Goal: Task Accomplishment & Management: Complete application form

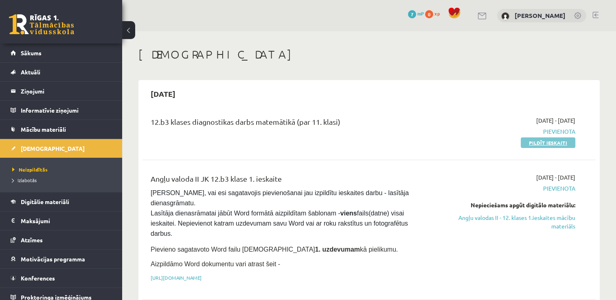
click at [555, 142] on link "Pildīt ieskaiti" at bounding box center [548, 143] width 55 height 11
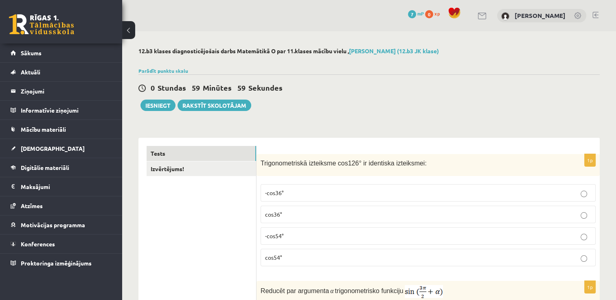
scroll to position [41, 0]
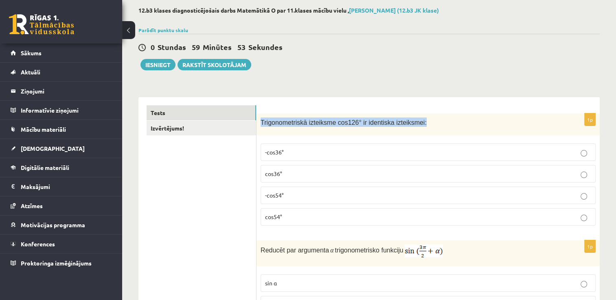
drag, startPoint x: 262, startPoint y: 122, endPoint x: 423, endPoint y: 123, distance: 161.6
click at [423, 123] on p "Trigonometriskā izteiksme cos126° ir identiska izteiksmei:" at bounding box center [408, 122] width 294 height 9
copy span "Trigonometriskā izteiksme cos126° ir identiska izteiksmei:"
click at [290, 198] on p "-cos54°" at bounding box center [428, 195] width 326 height 9
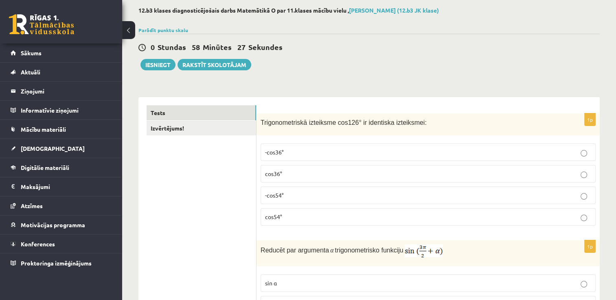
click at [290, 219] on p "cos54°" at bounding box center [428, 217] width 326 height 9
click at [290, 195] on p "-cos54°" at bounding box center [428, 195] width 326 height 9
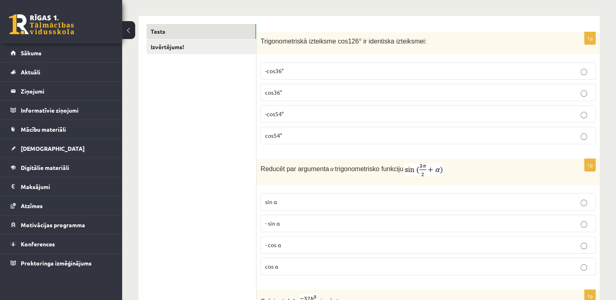
scroll to position [163, 0]
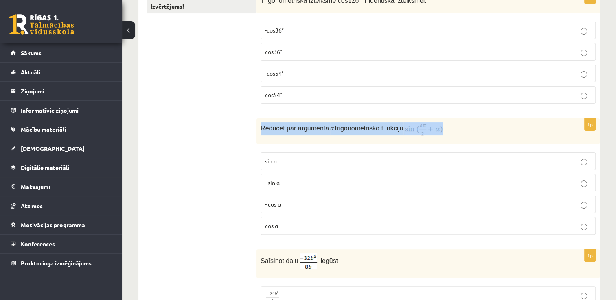
drag, startPoint x: 259, startPoint y: 127, endPoint x: 447, endPoint y: 133, distance: 187.8
click at [447, 133] on div "Reducēt par argumenta α trigonometrisko funkciju" at bounding box center [427, 131] width 343 height 26
copy p "Reducēt par argumenta α trigonometrisko funkciju"
click at [438, 142] on div "Reducēt par argumenta α trigonometrisko funkciju" at bounding box center [427, 131] width 343 height 26
drag, startPoint x: 259, startPoint y: 129, endPoint x: 456, endPoint y: 131, distance: 197.4
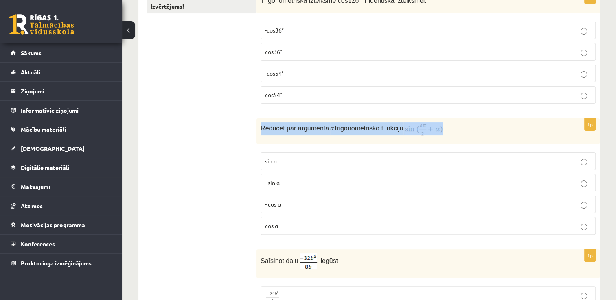
click at [456, 131] on div "Reducēt par argumenta α trigonometrisko funkciju" at bounding box center [427, 131] width 343 height 26
click at [455, 131] on p "Reducēt par argumenta α trigonometrisko funkciju" at bounding box center [408, 129] width 294 height 13
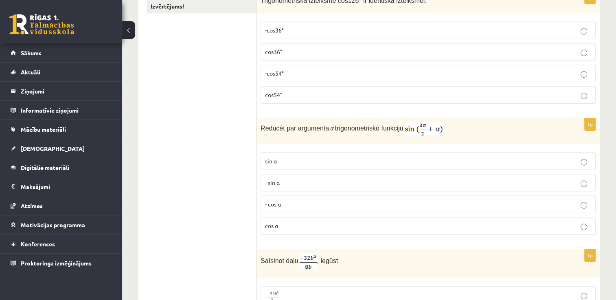
scroll to position [204, 0]
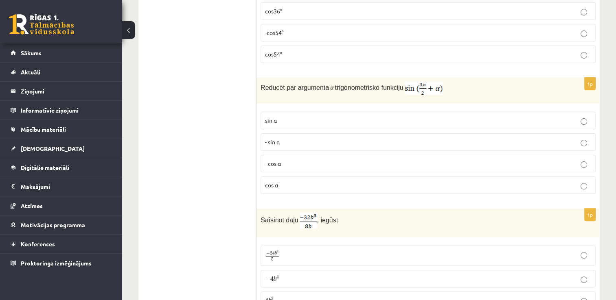
click at [285, 163] on p "- cos ⁡α" at bounding box center [428, 164] width 326 height 9
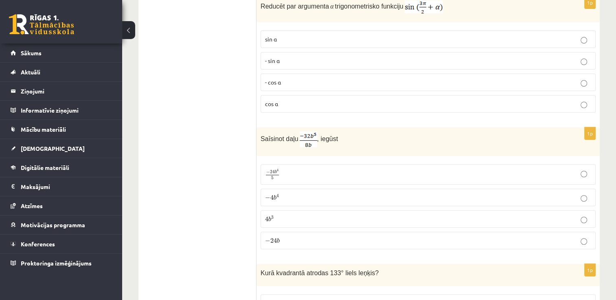
scroll to position [326, 0]
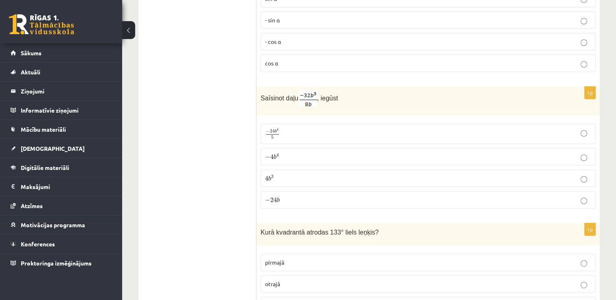
click at [305, 100] on img at bounding box center [309, 99] width 18 height 16
click at [285, 155] on p "− 4 b 4 − 4 b 4" at bounding box center [428, 157] width 326 height 9
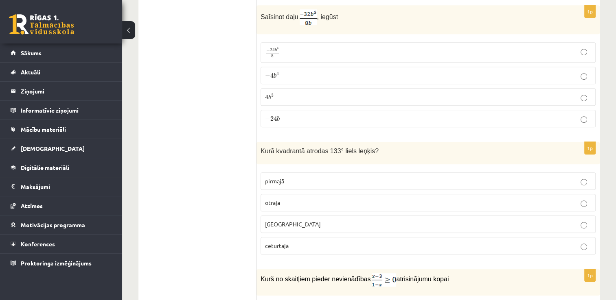
scroll to position [448, 0]
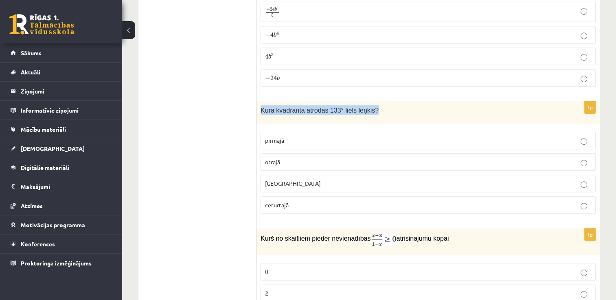
drag, startPoint x: 260, startPoint y: 111, endPoint x: 378, endPoint y: 109, distance: 117.7
click at [378, 109] on div "Kurā kvadrantā atrodas 133° liels leņķis?" at bounding box center [427, 112] width 343 height 22
drag, startPoint x: 378, startPoint y: 109, endPoint x: 330, endPoint y: 109, distance: 48.0
copy span "Kurā kvadrantā atrodas 133° liels leņķis?"
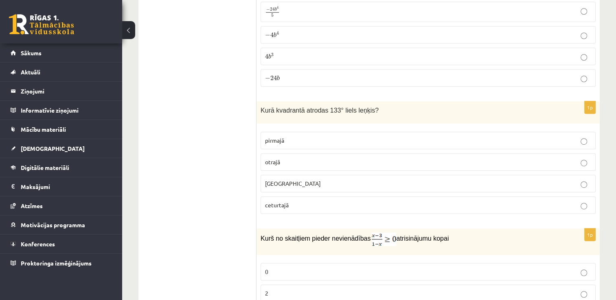
click at [282, 158] on p "otrajā" at bounding box center [428, 162] width 326 height 9
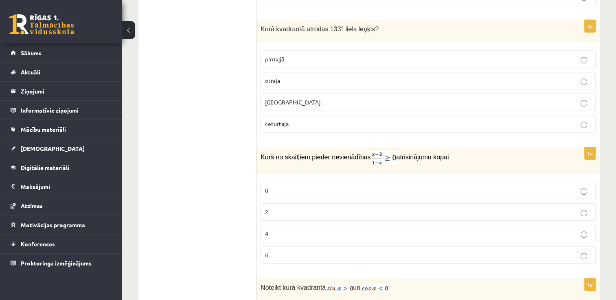
scroll to position [570, 0]
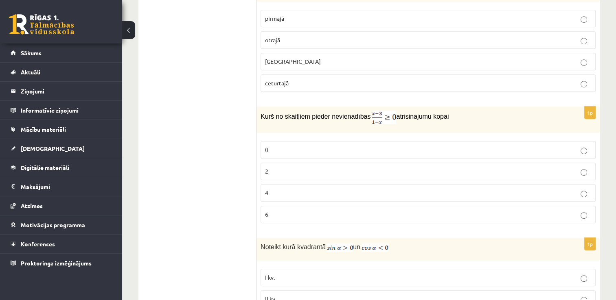
drag, startPoint x: 260, startPoint y: 116, endPoint x: 441, endPoint y: 119, distance: 180.8
click at [441, 119] on div "Kurš no skaitļiem pieder nevienādības atrisinājumu kopai" at bounding box center [427, 120] width 343 height 26
drag, startPoint x: 441, startPoint y: 119, endPoint x: 421, endPoint y: 115, distance: 20.4
copy p "Kurš no skaitļiem pieder nevienādības atrisinājumu kopai"
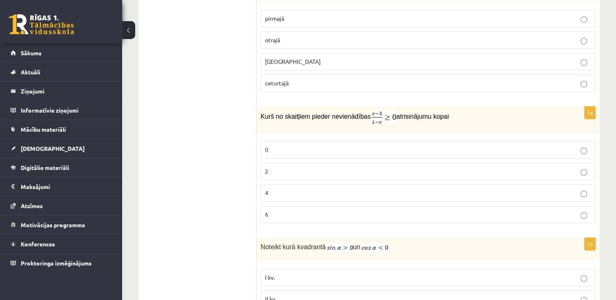
click at [269, 167] on p "2" at bounding box center [428, 171] width 326 height 9
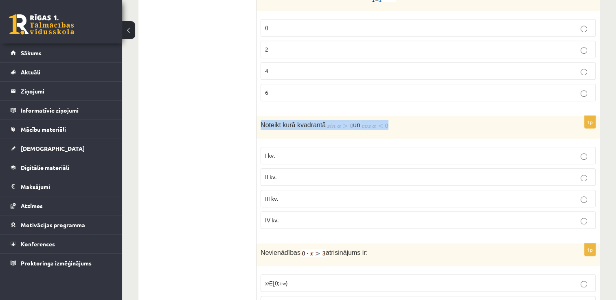
drag, startPoint x: 261, startPoint y: 123, endPoint x: 410, endPoint y: 123, distance: 149.4
click at [410, 123] on p "Noteikt kurā kvadrantā un" at bounding box center [408, 125] width 294 height 10
copy p "Noteikt kurā kvadrantā un"
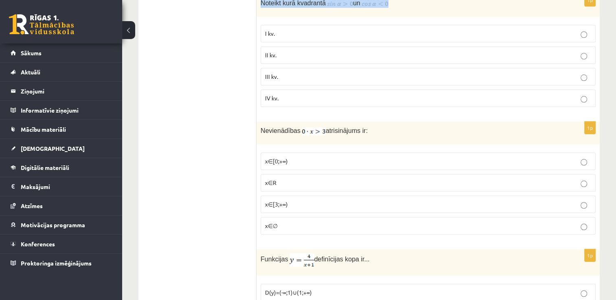
scroll to position [733, 0]
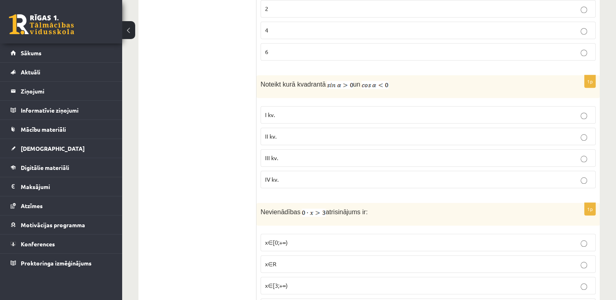
click at [280, 128] on label "II kv." at bounding box center [428, 137] width 335 height 18
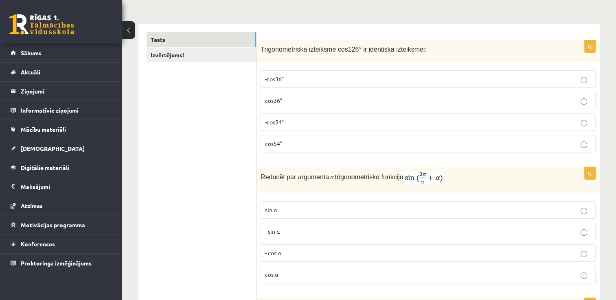
scroll to position [0, 0]
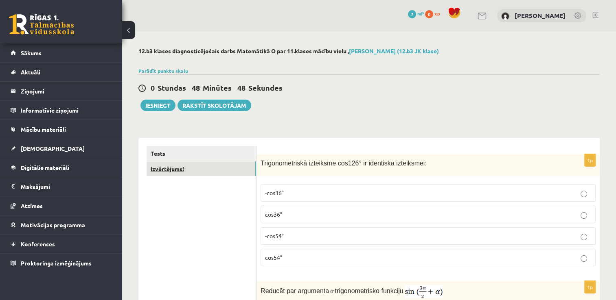
click at [166, 172] on link "Izvērtējums!" at bounding box center [201, 169] width 109 height 15
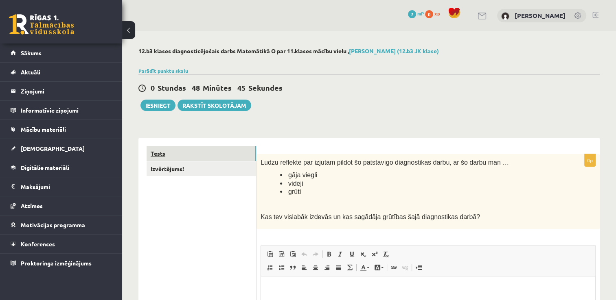
click at [169, 153] on link "Tests" at bounding box center [201, 153] width 109 height 15
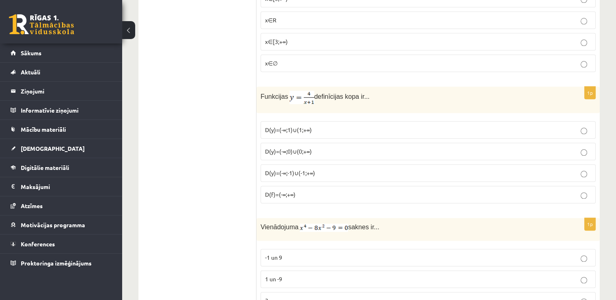
scroll to position [896, 0]
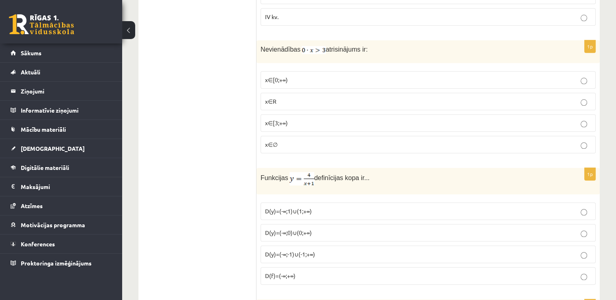
drag, startPoint x: 261, startPoint y: 46, endPoint x: 376, endPoint y: 39, distance: 115.5
click at [376, 40] on div "Nevienādības atrisinājums ir:" at bounding box center [427, 51] width 343 height 23
copy p "Nevienādības atrisinājums ir:"
click at [274, 143] on p "x∈∅" at bounding box center [428, 144] width 326 height 9
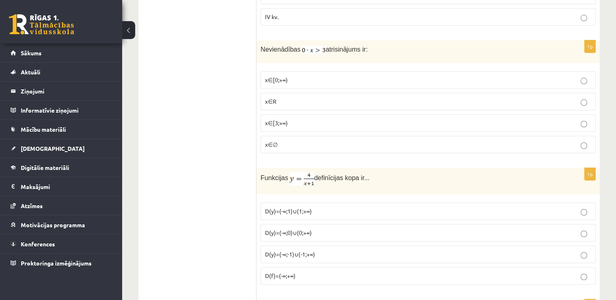
scroll to position [977, 0]
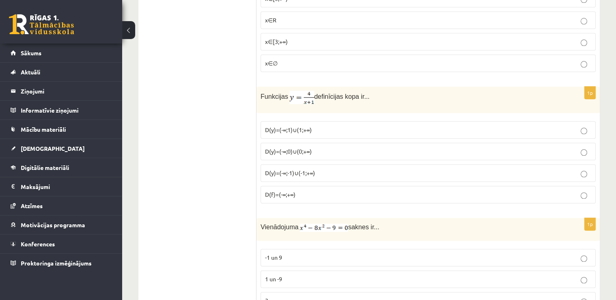
drag, startPoint x: 261, startPoint y: 92, endPoint x: 379, endPoint y: 92, distance: 118.0
click at [379, 92] on p "Funkcijas definīcijas kopa ir..." at bounding box center [408, 97] width 294 height 13
drag, startPoint x: 379, startPoint y: 92, endPoint x: 370, endPoint y: 103, distance: 14.2
click at [370, 103] on div "Funkcijas definīcijas kopa ir..." at bounding box center [427, 100] width 343 height 26
copy p "Funkcijas definīcijas kopa ir..."
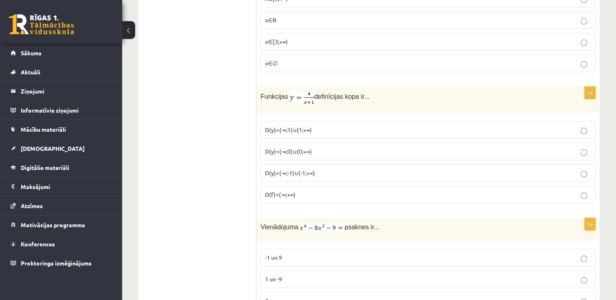
click at [277, 191] on span "D(f)=(-∞;+∞)" at bounding box center [280, 194] width 31 height 7
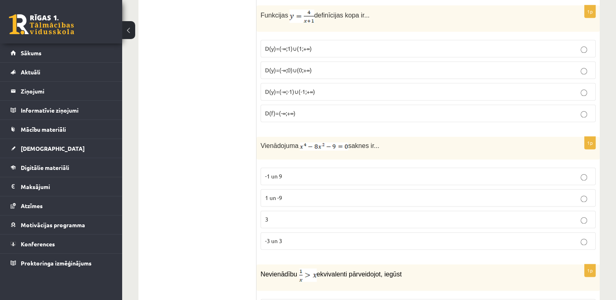
scroll to position [1140, 0]
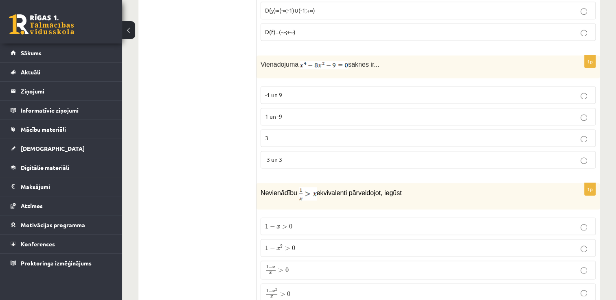
drag, startPoint x: 260, startPoint y: 55, endPoint x: 403, endPoint y: 56, distance: 143.3
click at [403, 56] on div "Vienādojuma saknes ir..." at bounding box center [427, 66] width 343 height 23
copy p "Vienādojuma saknes ir..."
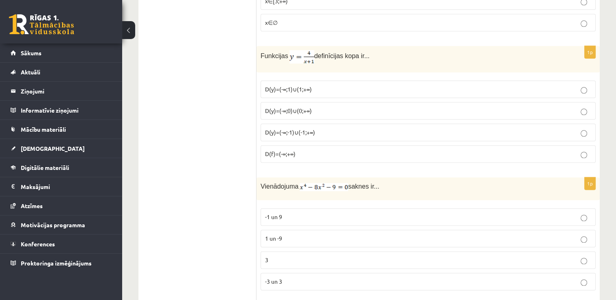
scroll to position [1099, 0]
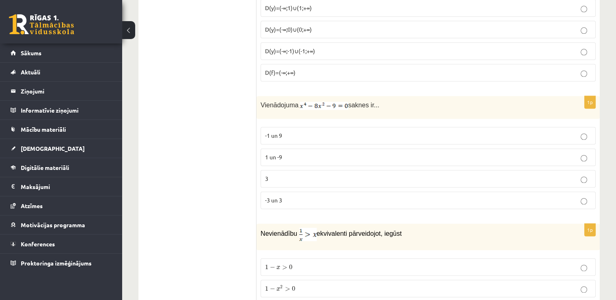
click at [288, 196] on p "-3 un 3" at bounding box center [428, 200] width 326 height 9
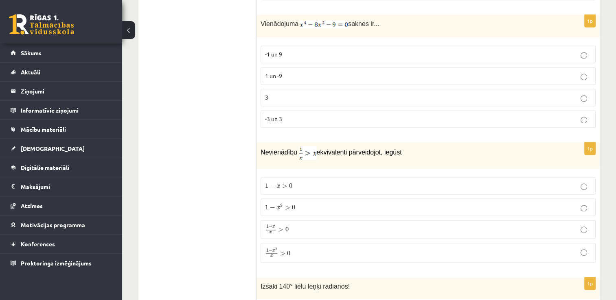
scroll to position [1221, 0]
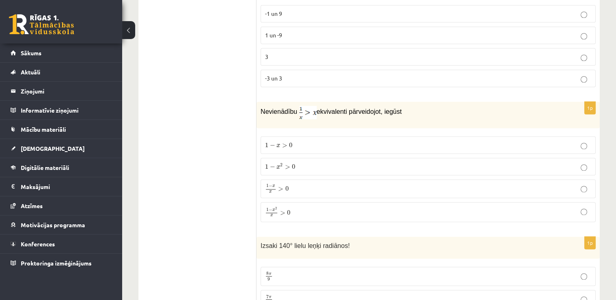
drag, startPoint x: 261, startPoint y: 105, endPoint x: 410, endPoint y: 102, distance: 149.0
click at [410, 106] on p "Nevienādību ekvivalenti pārveidojot, iegūst" at bounding box center [408, 112] width 294 height 13
drag, startPoint x: 410, startPoint y: 102, endPoint x: 363, endPoint y: 105, distance: 46.5
copy p "Nevienādību ekvivalenti pārveidojot, iegūst"
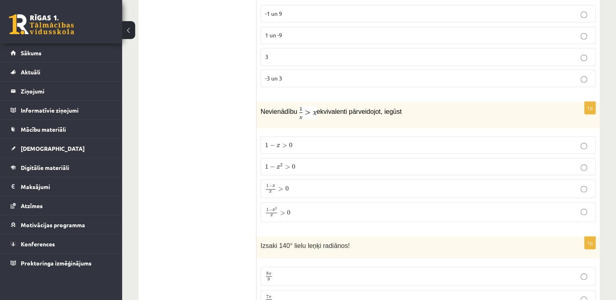
click at [298, 141] on p "1 − x > 0 1 − x > 0" at bounding box center [428, 145] width 326 height 9
click at [305, 162] on p "1 − x 2 > 0 1 − x 2 > 0" at bounding box center [428, 166] width 326 height 9
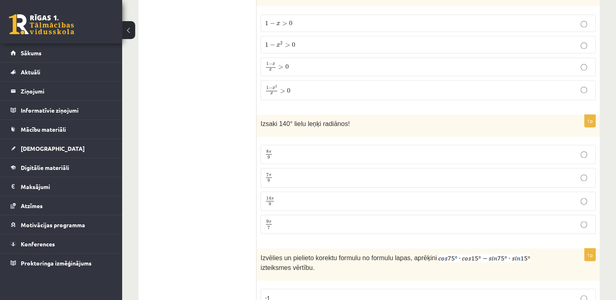
scroll to position [1384, 0]
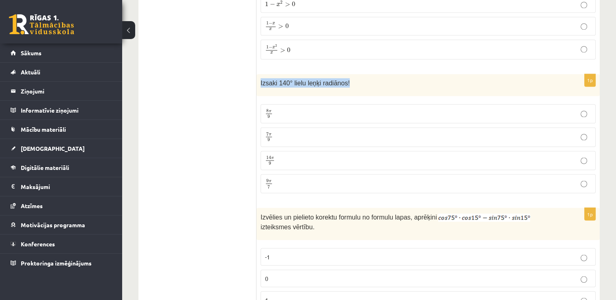
drag, startPoint x: 261, startPoint y: 76, endPoint x: 346, endPoint y: 76, distance: 85.5
click at [346, 78] on p "Izsaki 140° lielu leņķi radiānos!" at bounding box center [408, 82] width 294 height 9
drag, startPoint x: 346, startPoint y: 76, endPoint x: 308, endPoint y: 74, distance: 38.7
copy span "Izsaki 140° lielu leņķi radiānos!"
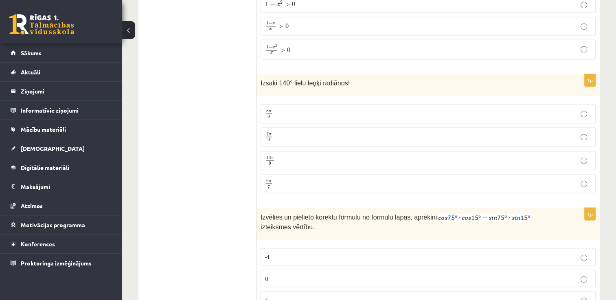
click at [291, 127] on label "7 π 9 7 π 9" at bounding box center [428, 136] width 335 height 19
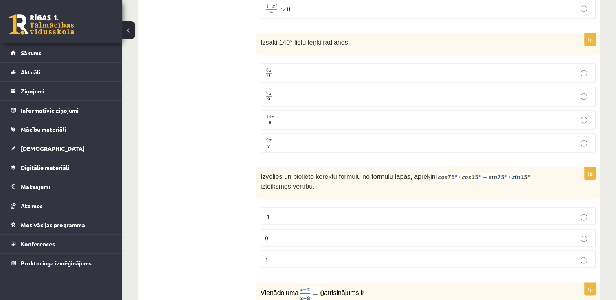
scroll to position [1506, 0]
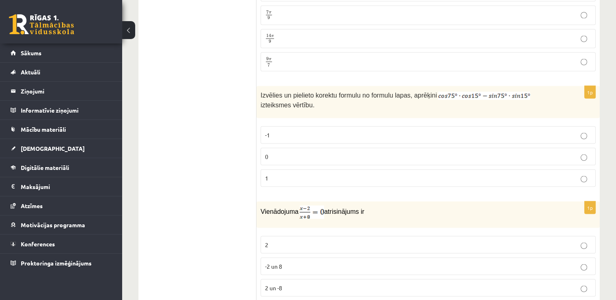
drag, startPoint x: 261, startPoint y: 88, endPoint x: 292, endPoint y: 99, distance: 33.9
click at [292, 99] on p "Izvēlies un pielieto korektu formulu no formulu lapas, aprēķini izteiksmes vērt…" at bounding box center [408, 99] width 294 height 19
drag, startPoint x: 292, startPoint y: 99, endPoint x: 267, endPoint y: 85, distance: 28.8
click at [282, 152] on p "0" at bounding box center [428, 156] width 326 height 9
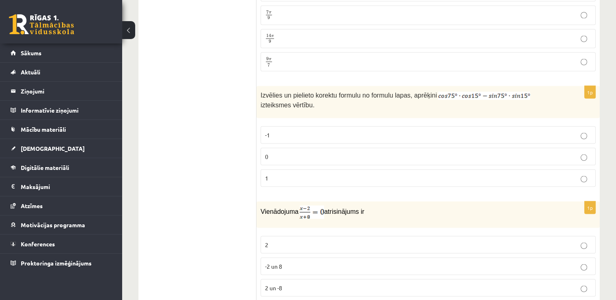
scroll to position [1588, 0]
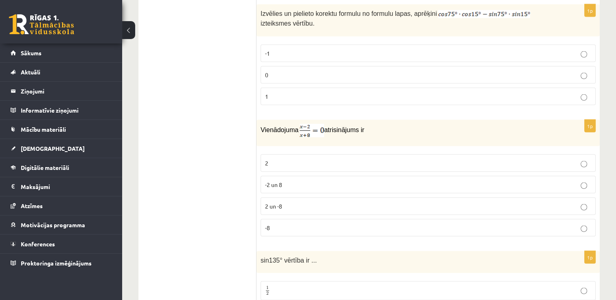
drag, startPoint x: 262, startPoint y: 120, endPoint x: 374, endPoint y: 120, distance: 112.8
click at [374, 124] on p "Vienādojuma atrisinājums ir" at bounding box center [408, 130] width 294 height 13
drag, startPoint x: 374, startPoint y: 120, endPoint x: 339, endPoint y: 123, distance: 35.1
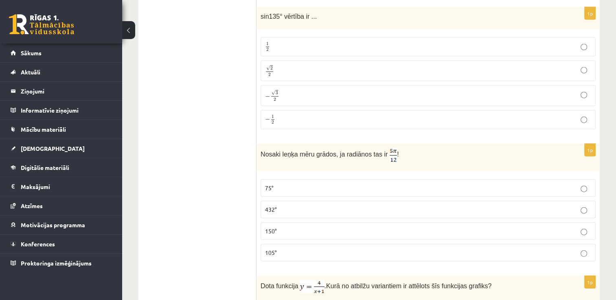
scroll to position [1628, 0]
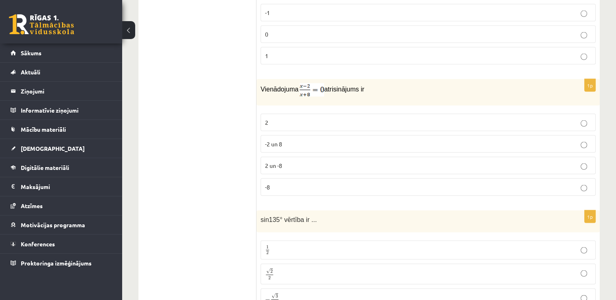
click at [276, 118] on p "2" at bounding box center [428, 122] width 326 height 9
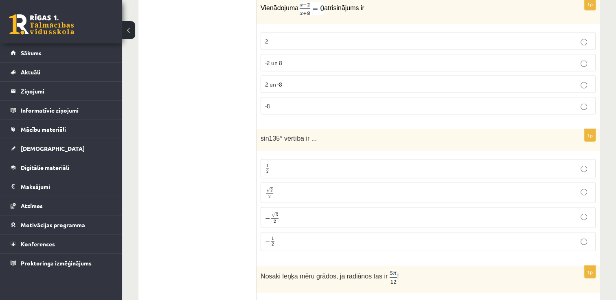
scroll to position [1750, 0]
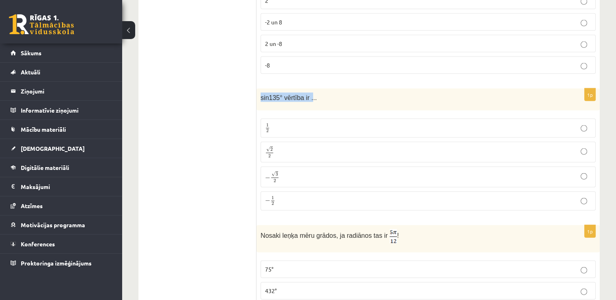
drag, startPoint x: 261, startPoint y: 89, endPoint x: 309, endPoint y: 92, distance: 47.3
click at [309, 93] on p "sin135° vērtība ir ..." at bounding box center [408, 97] width 294 height 9
drag, startPoint x: 309, startPoint y: 92, endPoint x: 273, endPoint y: 87, distance: 35.7
click at [288, 147] on p "√ 2 2 2 2" at bounding box center [428, 153] width 326 height 12
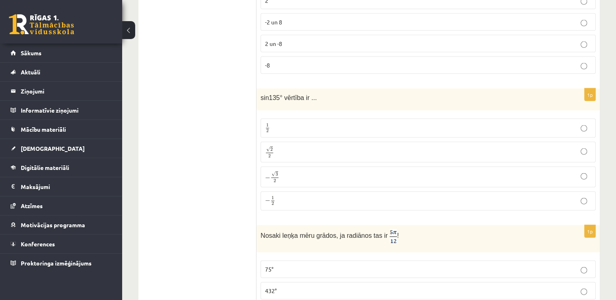
scroll to position [1872, 0]
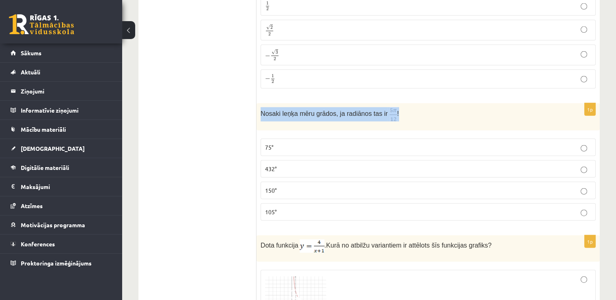
drag, startPoint x: 261, startPoint y: 101, endPoint x: 401, endPoint y: 106, distance: 139.7
click at [401, 107] on p "Nosaki leņķa mēru grādos, ja radiānos tas ir !" at bounding box center [408, 114] width 294 height 14
drag, startPoint x: 401, startPoint y: 106, endPoint x: 345, endPoint y: 103, distance: 55.4
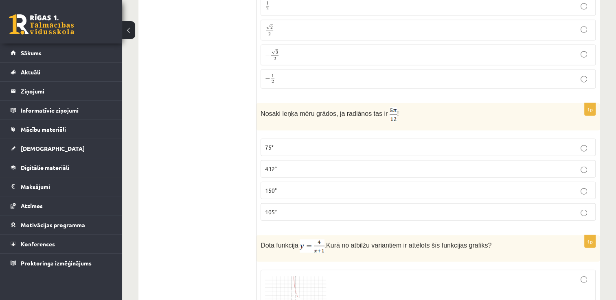
click at [285, 143] on p "75°" at bounding box center [428, 147] width 326 height 9
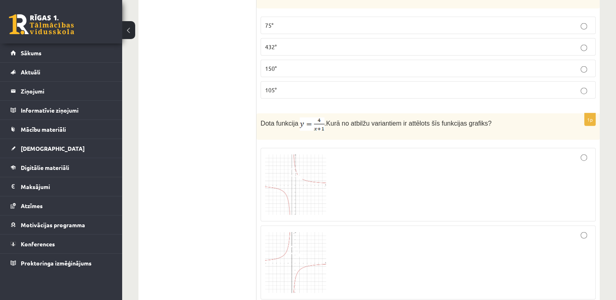
scroll to position [2076, 0]
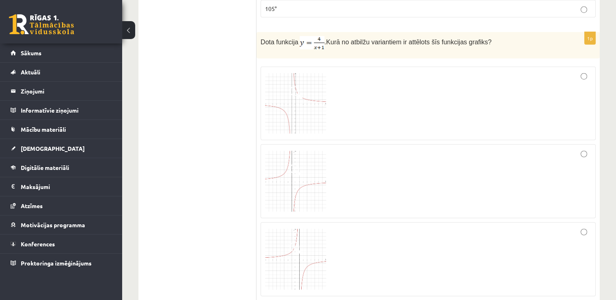
click at [295, 86] on span at bounding box center [295, 92] width 13 height 13
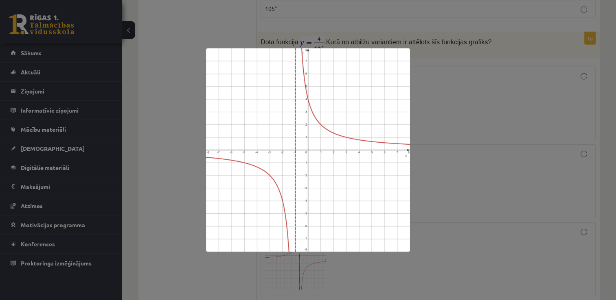
click at [466, 93] on div at bounding box center [308, 150] width 616 height 300
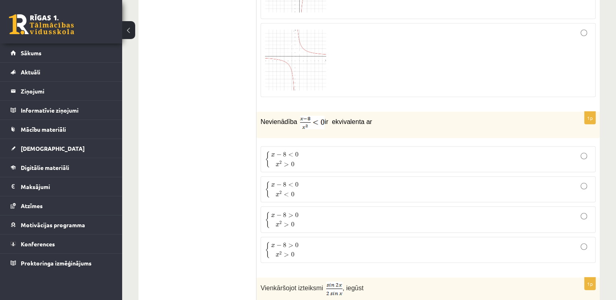
scroll to position [2394, 0]
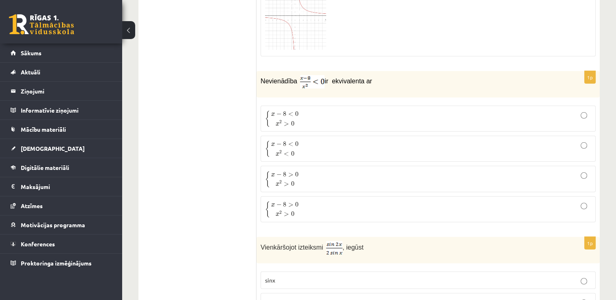
click at [304, 201] on p "{ x − 8 > 0 x 2 > 0 { x − 8 > 0 x 2 > 0" at bounding box center [428, 209] width 326 height 17
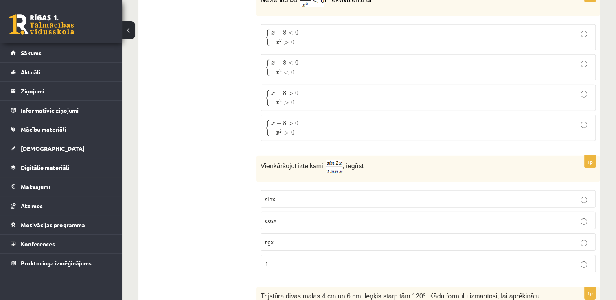
scroll to position [2516, 0]
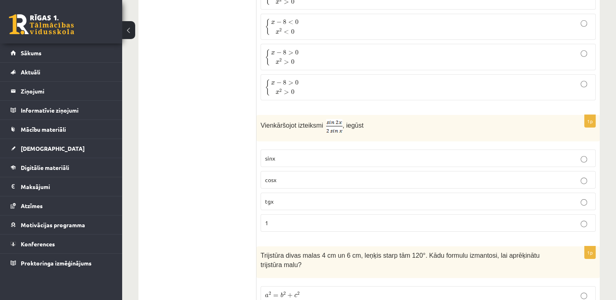
click at [290, 219] on p "1" at bounding box center [428, 223] width 326 height 9
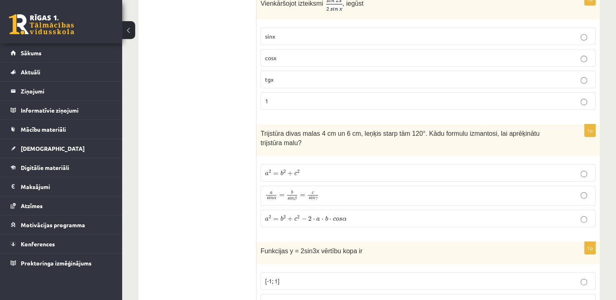
scroll to position [2679, 0]
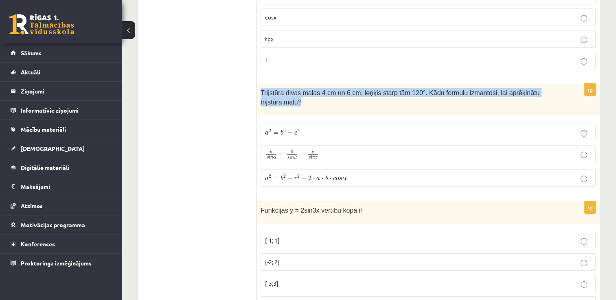
drag, startPoint x: 260, startPoint y: 80, endPoint x: 562, endPoint y: 64, distance: 302.5
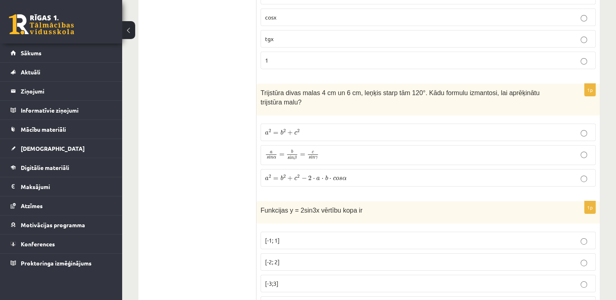
click at [333, 177] on span "c" at bounding box center [334, 179] width 3 height 4
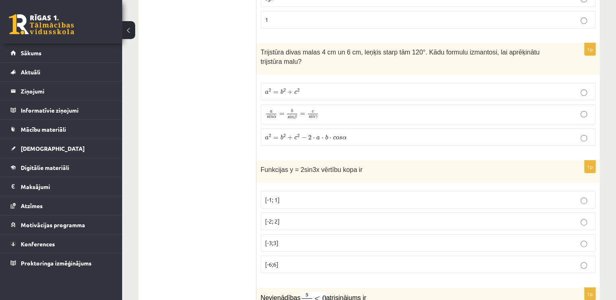
scroll to position [2801, 0]
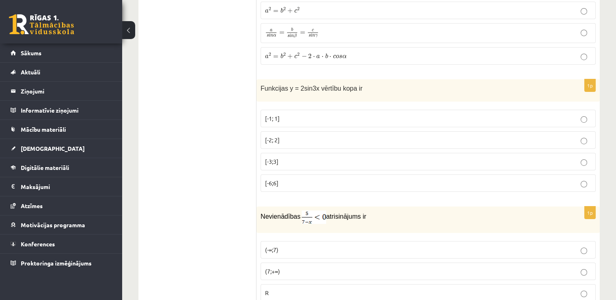
click at [296, 136] on p "[-2; 2]" at bounding box center [428, 140] width 326 height 9
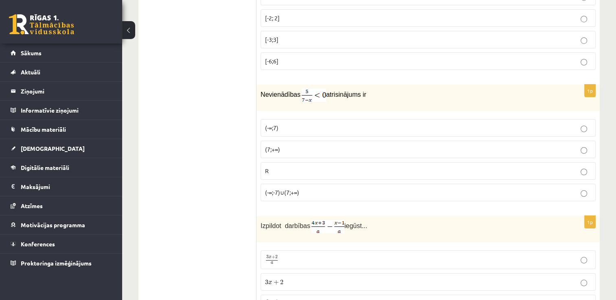
scroll to position [2964, 0]
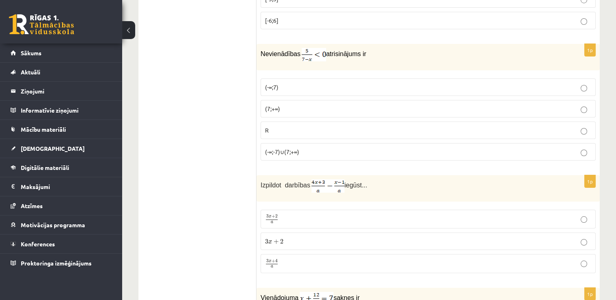
click at [301, 148] on p "(-∞;-7)∪(7;+∞)" at bounding box center [428, 152] width 326 height 9
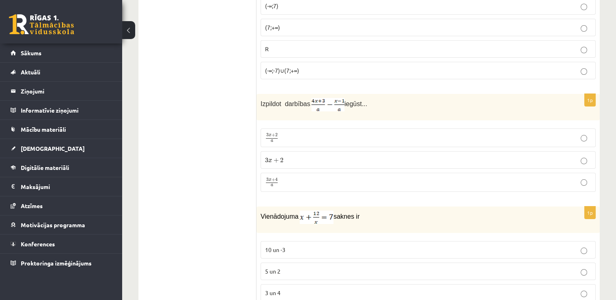
click at [292, 177] on p "3 x + 4 a 3 x + 4 a" at bounding box center [428, 182] width 326 height 10
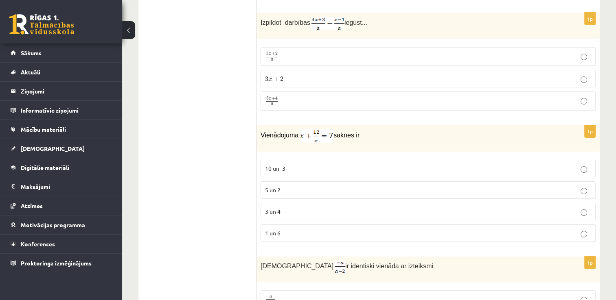
click at [306, 229] on p "1 un 6" at bounding box center [428, 233] width 326 height 9
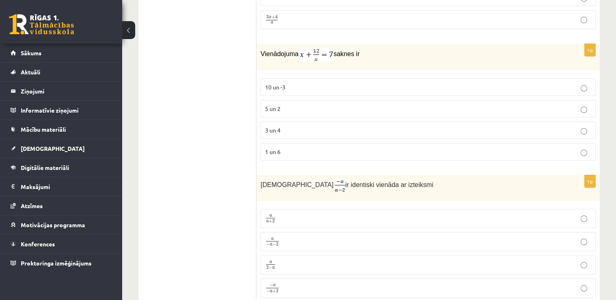
scroll to position [3290, 0]
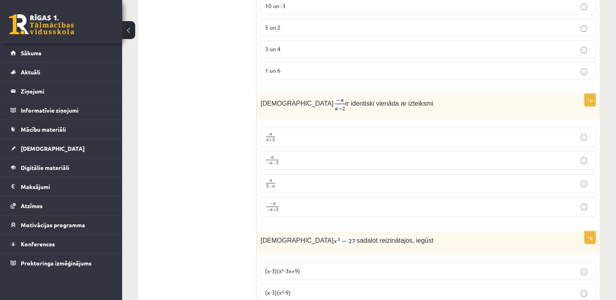
click at [279, 174] on label "a 2 − a a 2 − a" at bounding box center [428, 183] width 335 height 19
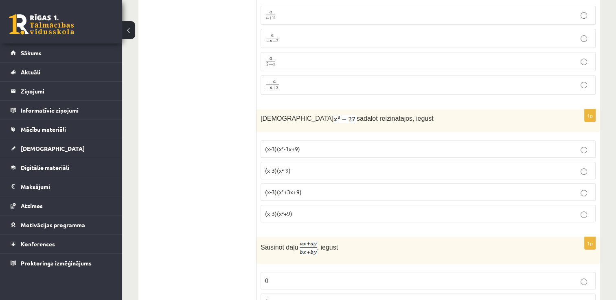
click at [304, 145] on p "(x-3)(x²-3x+9)" at bounding box center [428, 149] width 326 height 9
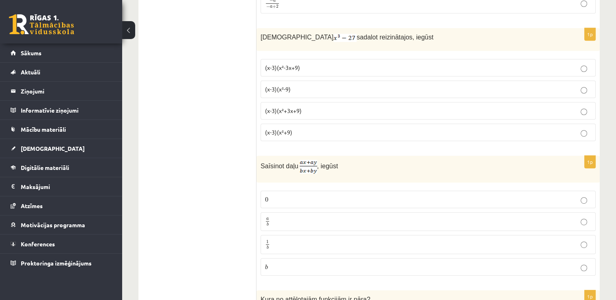
scroll to position [3534, 0]
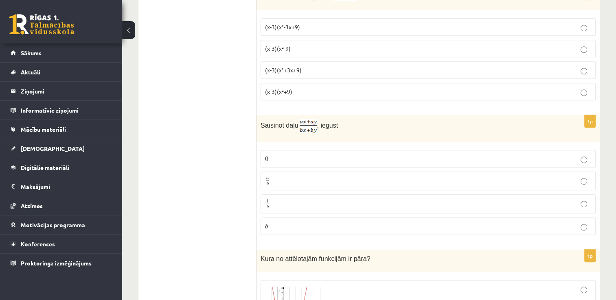
click at [297, 150] on label "0 0" at bounding box center [428, 159] width 335 height 18
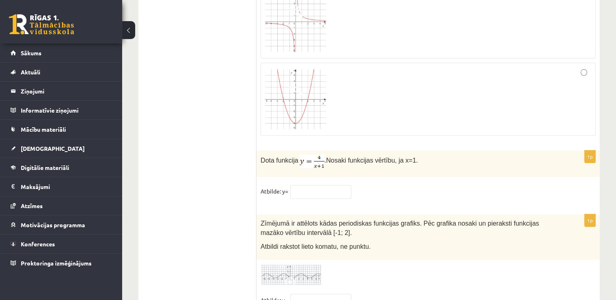
scroll to position [3948, 0]
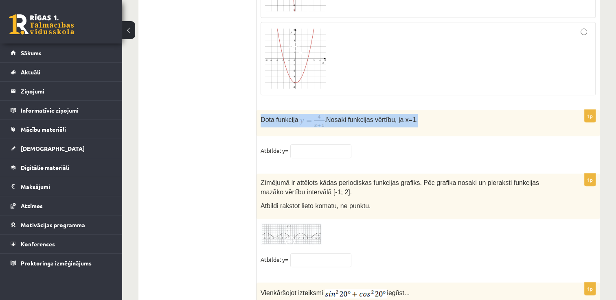
drag, startPoint x: 260, startPoint y: 91, endPoint x: 415, endPoint y: 96, distance: 155.2
click at [415, 110] on div "Dota funkcija . Nosaki funkcijas vērtību, ja x=1." at bounding box center [427, 123] width 343 height 26
drag, startPoint x: 415, startPoint y: 96, endPoint x: 377, endPoint y: 89, distance: 39.0
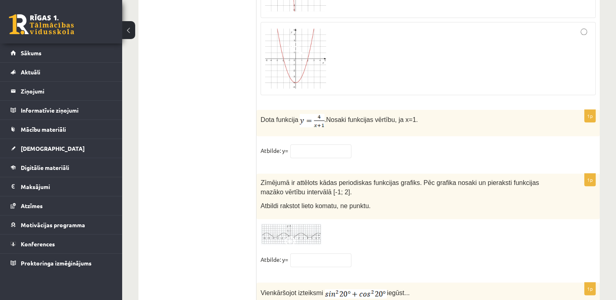
click at [302, 145] on input "text" at bounding box center [320, 152] width 61 height 14
type input "*"
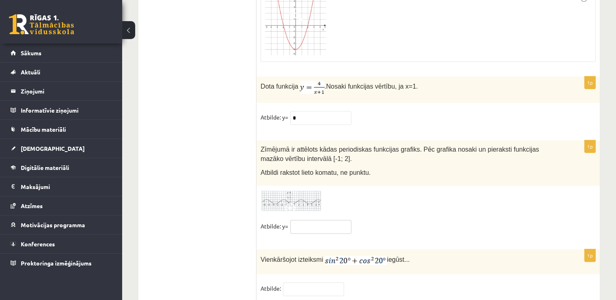
click at [297, 220] on input "text" at bounding box center [320, 227] width 61 height 14
type input "***"
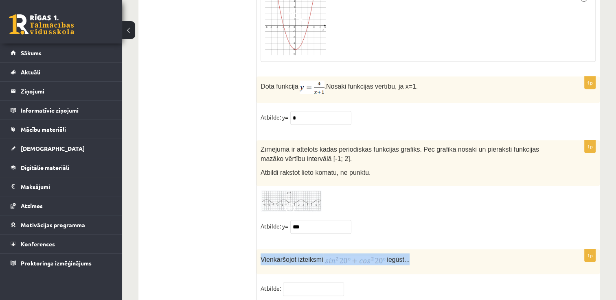
drag, startPoint x: 262, startPoint y: 230, endPoint x: 441, endPoint y: 232, distance: 179.1
click at [441, 254] on p "Vienkāršojot izteiksmi iegūst..." at bounding box center [408, 260] width 294 height 12
drag, startPoint x: 441, startPoint y: 232, endPoint x: 396, endPoint y: 228, distance: 45.8
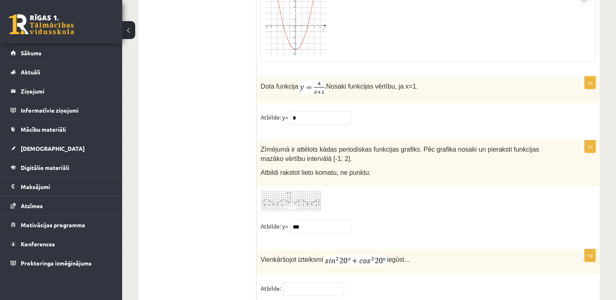
click at [309, 282] on input "text" at bounding box center [313, 289] width 61 height 14
type input "*"
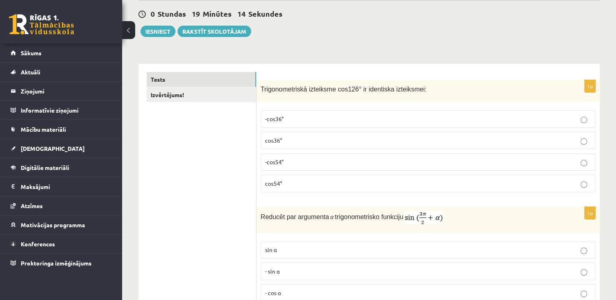
scroll to position [0, 0]
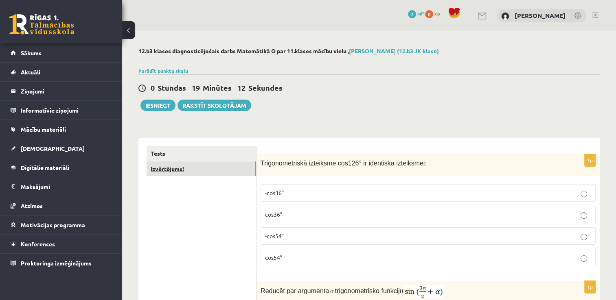
click at [181, 168] on link "Izvērtējums!" at bounding box center [201, 169] width 109 height 15
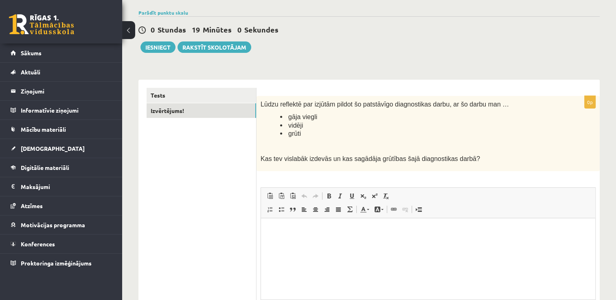
scroll to position [138, 0]
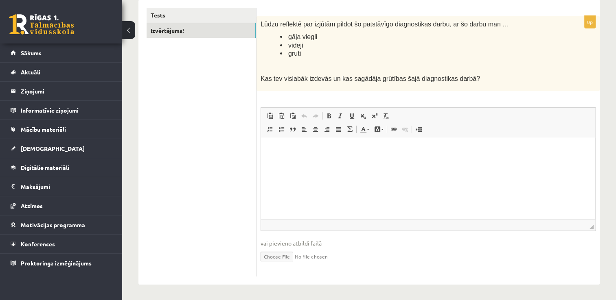
click at [287, 163] on html at bounding box center [428, 150] width 334 height 25
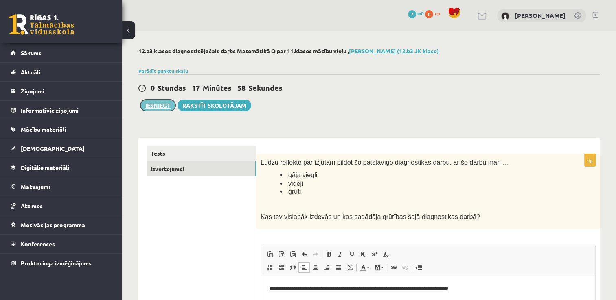
click at [161, 106] on button "Iesniegt" at bounding box center [157, 105] width 35 height 11
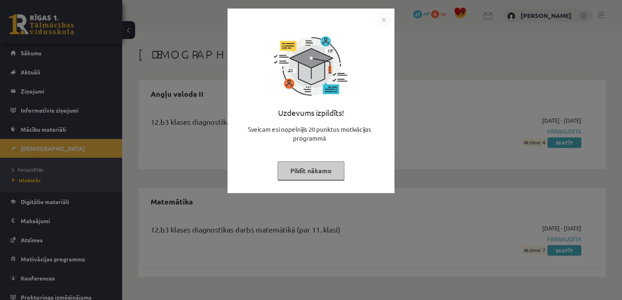
click at [454, 128] on div "Uzdevums izpildīts! Sveicam esi nopelnījis 20 punktus motivācijas programmā Pil…" at bounding box center [311, 150] width 622 height 300
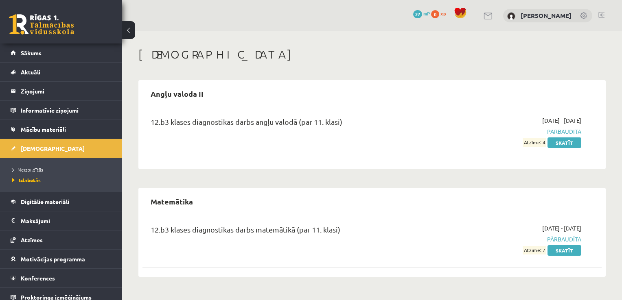
click at [24, 26] on link at bounding box center [41, 24] width 65 height 20
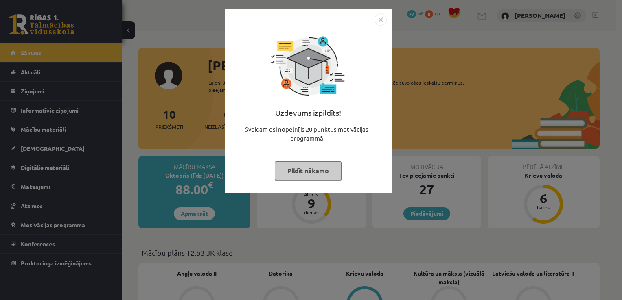
click at [474, 50] on div "Uzdevums izpildīts! Sveicam esi nopelnījis 20 punktus motivācijas programmā Pil…" at bounding box center [311, 150] width 622 height 300
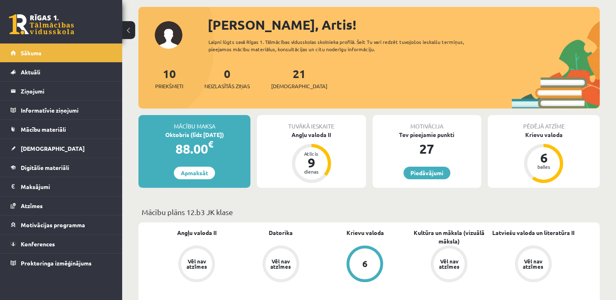
scroll to position [81, 0]
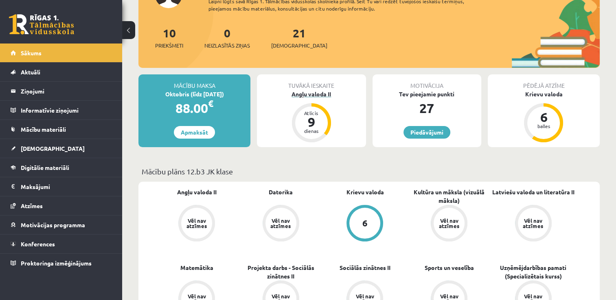
click at [315, 94] on div "Angļu valoda II" at bounding box center [311, 94] width 109 height 9
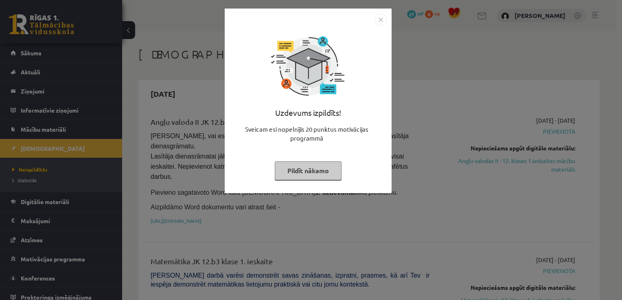
click at [383, 20] on img "Close" at bounding box center [380, 19] width 12 height 12
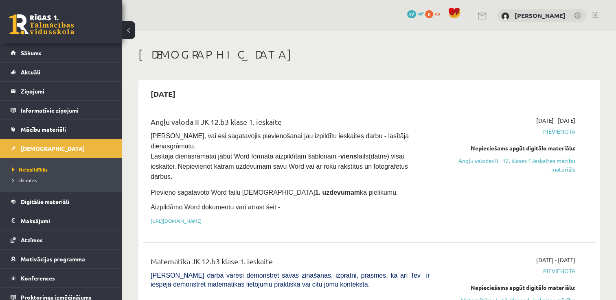
click at [18, 21] on link at bounding box center [41, 24] width 65 height 20
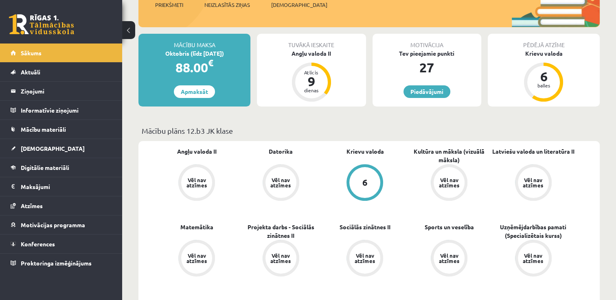
scroll to position [41, 0]
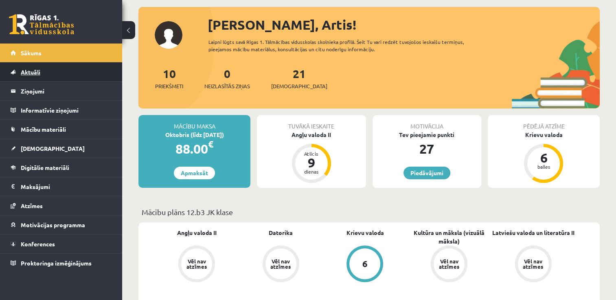
click at [28, 72] on span "Aktuāli" at bounding box center [31, 71] width 20 height 7
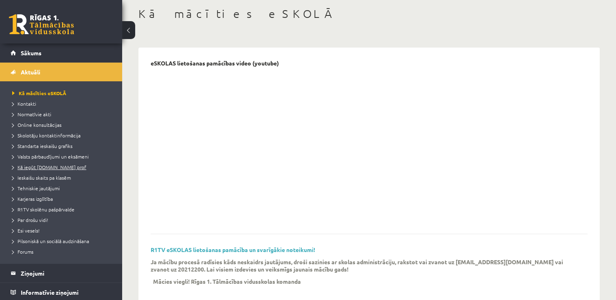
click at [67, 165] on span "Kā iegūt [DOMAIN_NAME] prof" at bounding box center [49, 167] width 74 height 7
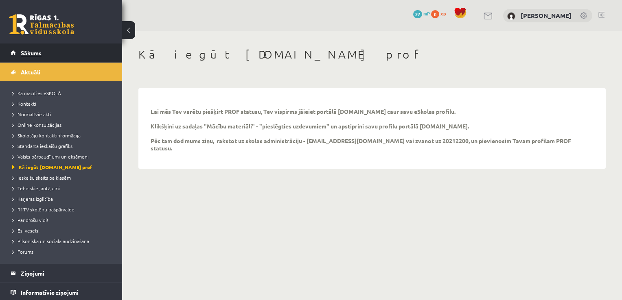
click at [32, 54] on span "Sākums" at bounding box center [31, 52] width 21 height 7
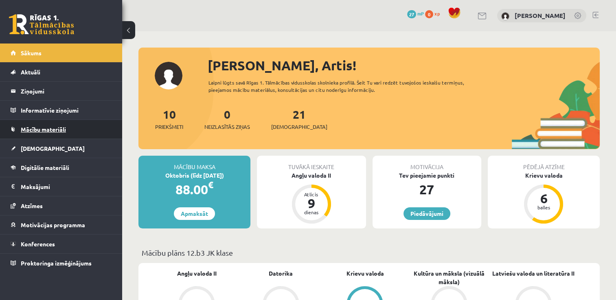
click at [59, 127] on span "Mācību materiāli" at bounding box center [43, 129] width 45 height 7
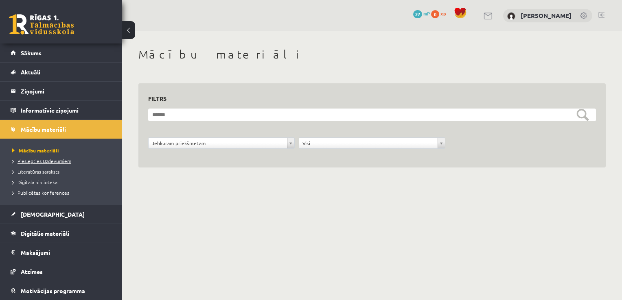
click at [56, 160] on span "Pieslēgties Uzdevumiem" at bounding box center [41, 161] width 59 height 7
click at [53, 158] on span "Pieslēgties Uzdevumiem" at bounding box center [44, 161] width 65 height 7
click at [37, 73] on span "Aktuāli" at bounding box center [31, 71] width 20 height 7
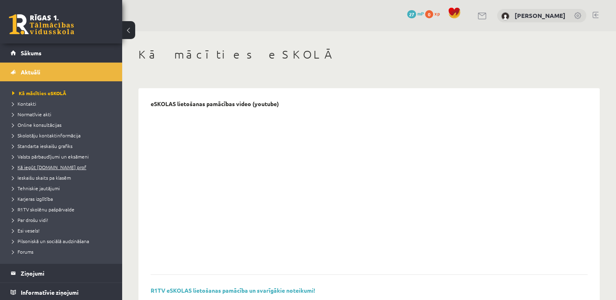
click at [55, 165] on span "Kā iegūt [DOMAIN_NAME] prof" at bounding box center [49, 167] width 74 height 7
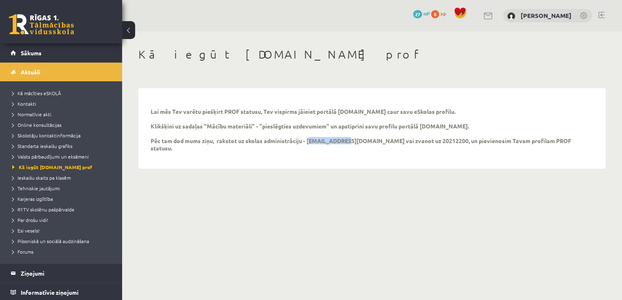
drag, startPoint x: 309, startPoint y: 142, endPoint x: 342, endPoint y: 141, distance: 33.0
click at [342, 141] on p "Lai mēs Tev varētu piešķirt PROF statusu, Tev vispirms jāieiet portālā [DOMAIN_…" at bounding box center [366, 130] width 431 height 44
drag, startPoint x: 342, startPoint y: 141, endPoint x: 331, endPoint y: 140, distance: 11.9
copy p "[EMAIL_ADDRESS][DOMAIN_NAME]"
click at [339, 164] on div "Kā iegūt [DOMAIN_NAME] prof Lai mēs Tev varētu piešķirt PROF statusu, Tev vispi…" at bounding box center [372, 108] width 500 height 154
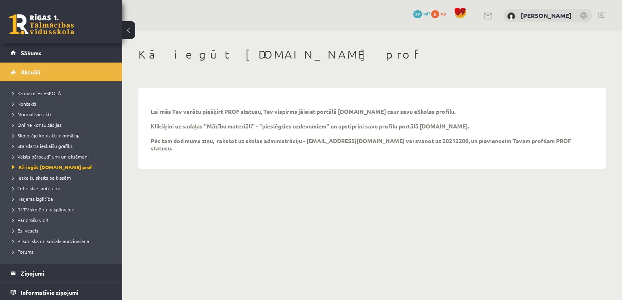
click at [583, 240] on body "0 Dāvanas 27 mP 0 xp [PERSON_NAME] Sākums Aktuāli Kā mācīties eSKOLĀ Kontakti N…" at bounding box center [311, 150] width 622 height 300
click at [27, 21] on link at bounding box center [41, 24] width 65 height 20
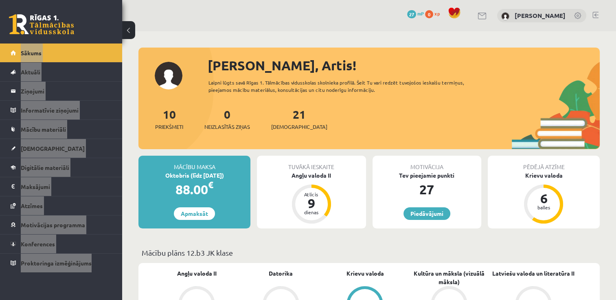
click at [0, 12] on html "0 Dāvanas 27 mP 0 xp Artis Semjonovs Sākums Aktuāli Kā mācīties eSKOLĀ Kontakti…" at bounding box center [308, 150] width 616 height 300
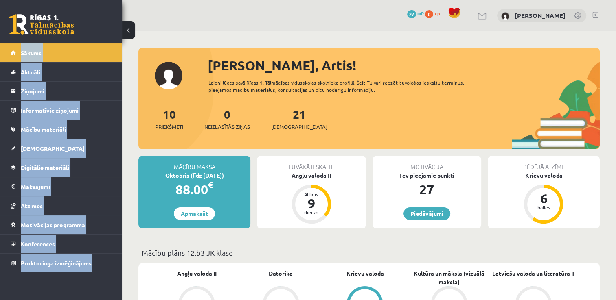
click at [187, 9] on div "0 Dāvanas 27 mP 0 xp Artis Semjonovs" at bounding box center [369, 15] width 494 height 31
click at [196, 9] on div "0 Dāvanas 27 mP 0 xp Artis Semjonovs" at bounding box center [369, 15] width 494 height 31
